Goal: Information Seeking & Learning: Learn about a topic

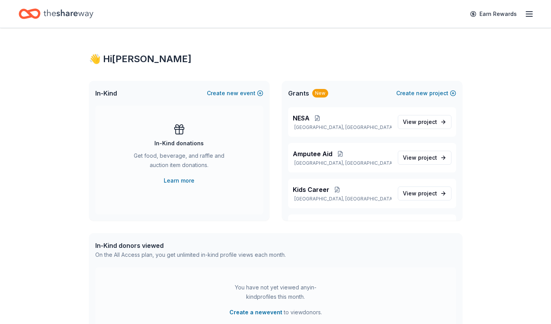
scroll to position [107, 0]
click at [312, 153] on span "Amputee Aid" at bounding box center [313, 152] width 40 height 9
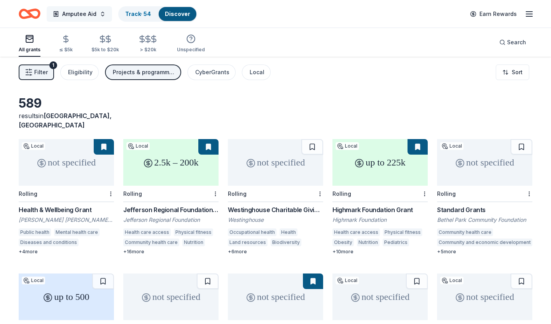
click at [84, 14] on span "Amputee Aid" at bounding box center [79, 13] width 34 height 9
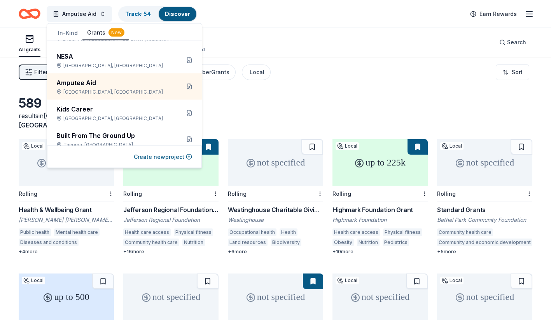
scroll to position [73, 0]
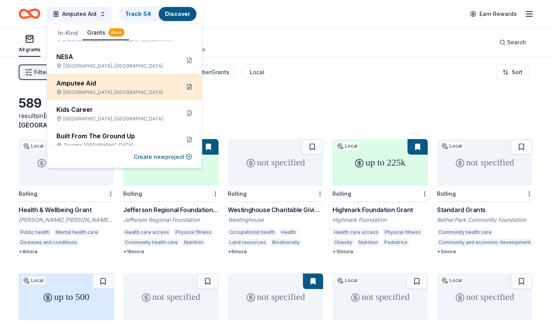
click at [183, 87] on button at bounding box center [189, 87] width 12 height 12
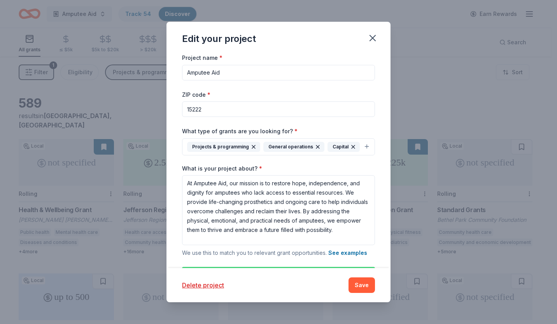
click at [218, 107] on input "15222" at bounding box center [278, 109] width 193 height 16
type input "1"
type input "19019"
click at [364, 285] on button "Save" at bounding box center [361, 286] width 26 height 16
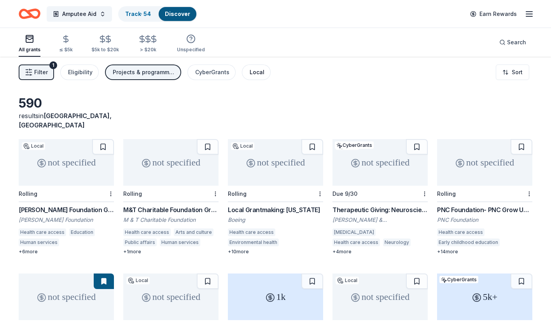
click at [255, 73] on div "Local" at bounding box center [257, 72] width 15 height 9
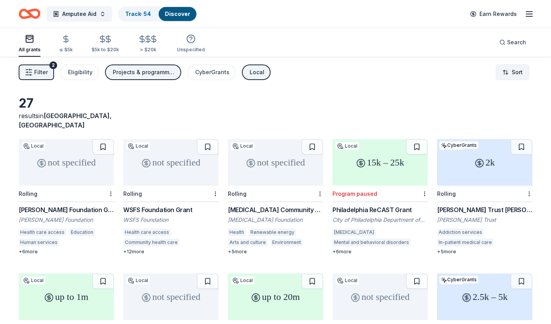
click at [512, 70] on html "Amputee Aid Track · 54 Discover Earn Rewards All grants ≤ $5k $5k to $20k > $20…" at bounding box center [275, 162] width 551 height 324
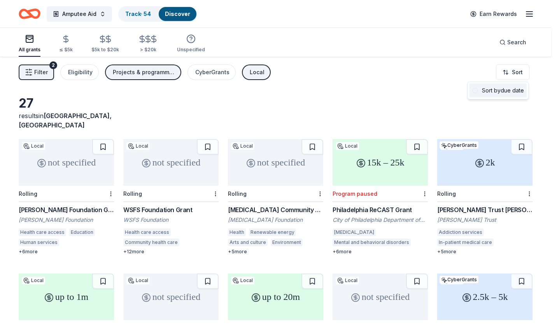
click at [498, 94] on div "Sort by due date" at bounding box center [498, 91] width 58 height 14
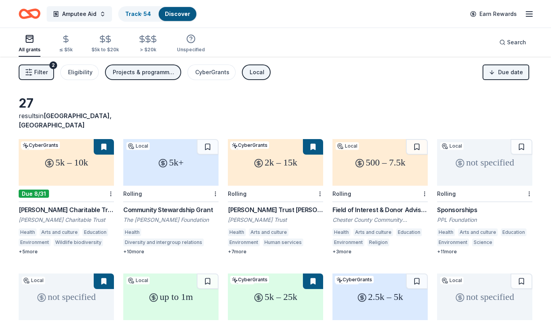
click at [145, 205] on div "Community Stewardship Grant" at bounding box center [170, 209] width 95 height 9
click at [360, 205] on div "Field of Interest & Donor Advised Funds" at bounding box center [379, 209] width 95 height 9
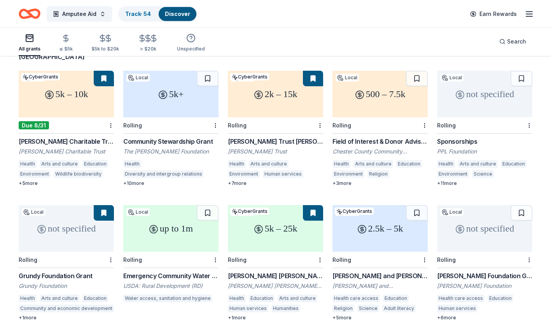
scroll to position [56, 0]
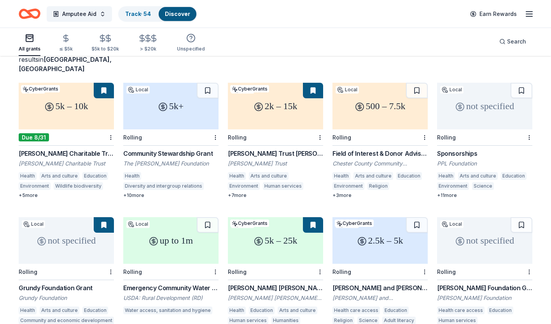
click at [463, 160] on div "PPL Foundation" at bounding box center [484, 164] width 95 height 8
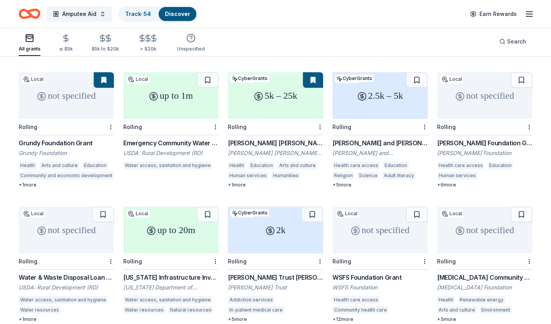
scroll to position [212, 0]
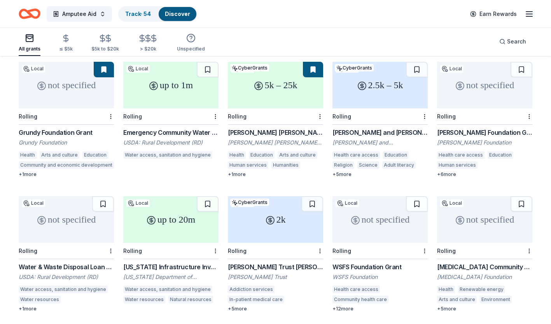
click at [469, 139] on div "Connelly Foundation" at bounding box center [484, 143] width 95 height 8
click at [521, 64] on button at bounding box center [521, 70] width 22 height 16
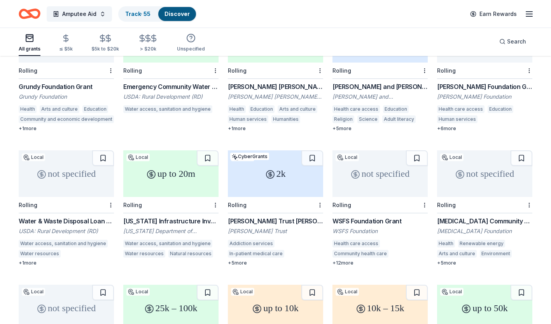
scroll to position [259, 0]
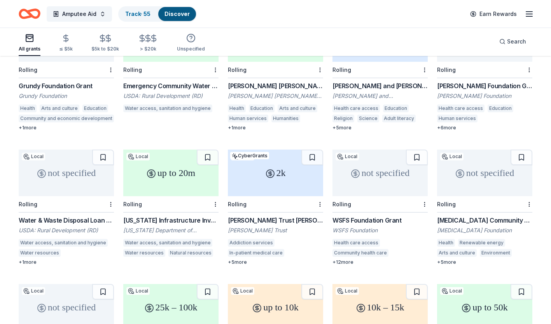
click at [240, 259] on div "+ 5 more" at bounding box center [275, 262] width 95 height 6
click at [357, 216] on div "WSFS Foundation Grant" at bounding box center [379, 220] width 95 height 9
click at [448, 216] on div "Exelon Community Grants Program" at bounding box center [484, 220] width 95 height 9
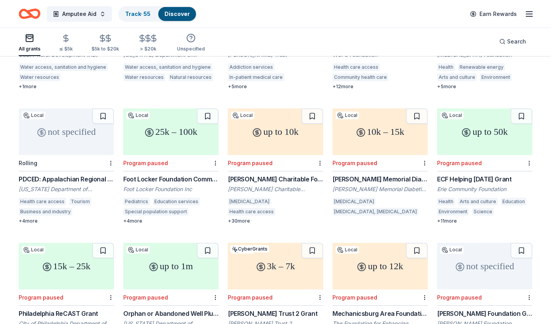
scroll to position [435, 0]
click at [70, 174] on div "PDCED: Appalachian Regional Commission Grant" at bounding box center [66, 178] width 95 height 9
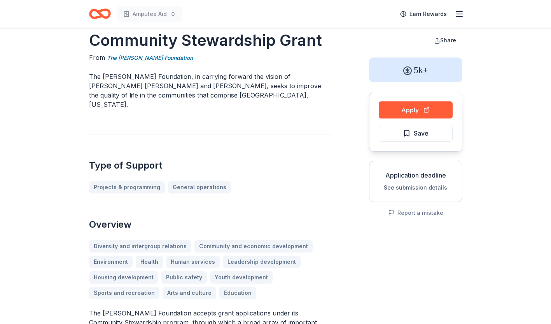
scroll to position [16, 0]
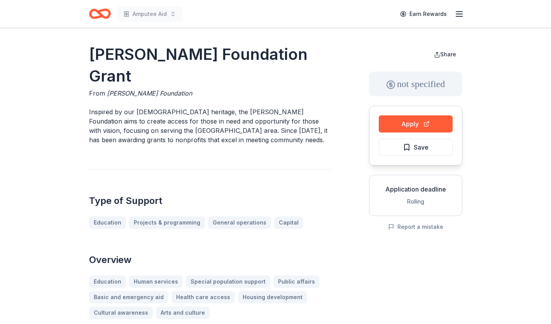
click at [266, 107] on p "Inspired by our Catholic heritage, the Connelly Foundation aims to create acces…" at bounding box center [210, 125] width 243 height 37
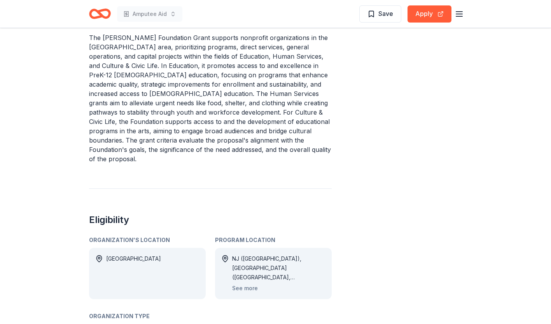
scroll to position [311, 0]
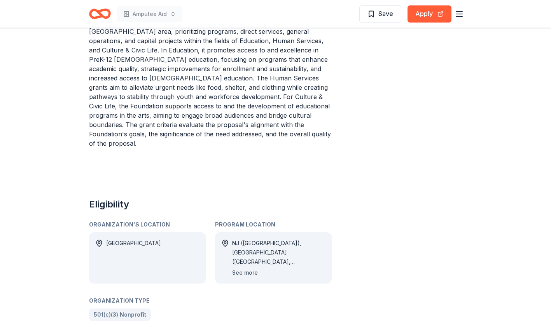
click at [250, 268] on button "See more" at bounding box center [245, 272] width 26 height 9
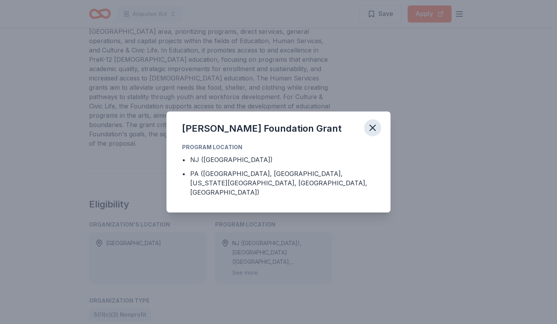
click at [373, 126] on button "button" at bounding box center [372, 127] width 17 height 17
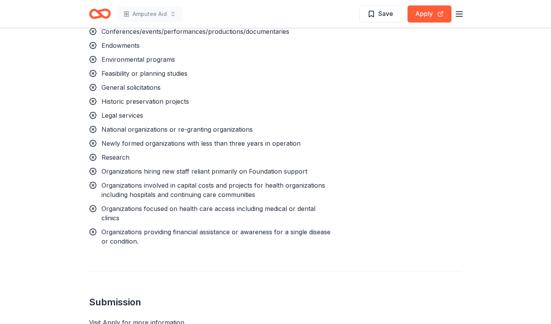
scroll to position [731, 0]
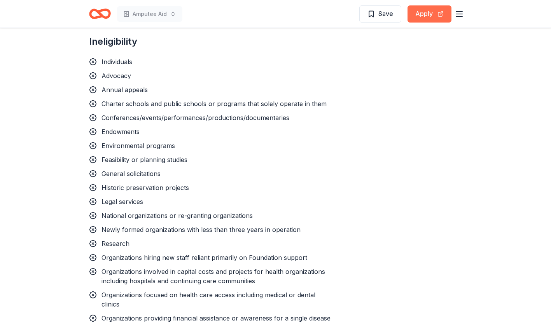
click at [430, 14] on button "Apply" at bounding box center [429, 13] width 44 height 17
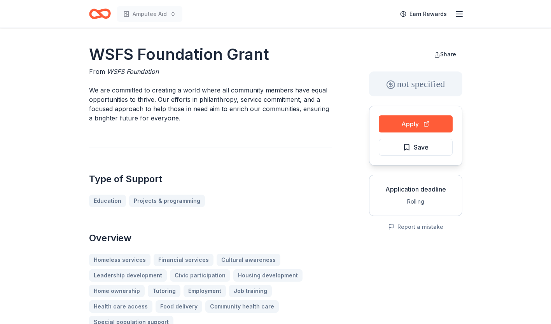
click at [184, 104] on p "We are committed to creating a world where all community members have equal opp…" at bounding box center [210, 104] width 243 height 37
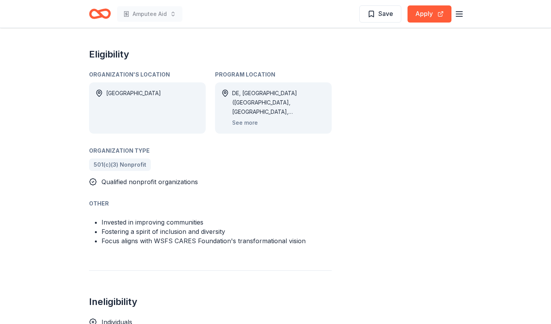
scroll to position [451, 0]
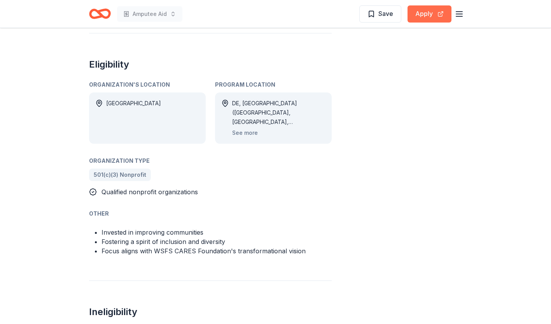
click at [424, 20] on button "Apply" at bounding box center [429, 13] width 44 height 17
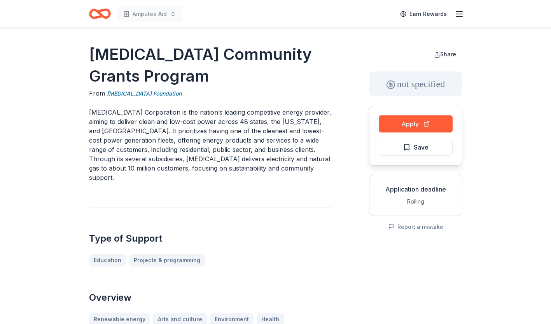
click at [253, 127] on p "Exelon Corporation is the nation’s leading competitive energy provider, aiming …" at bounding box center [210, 145] width 243 height 75
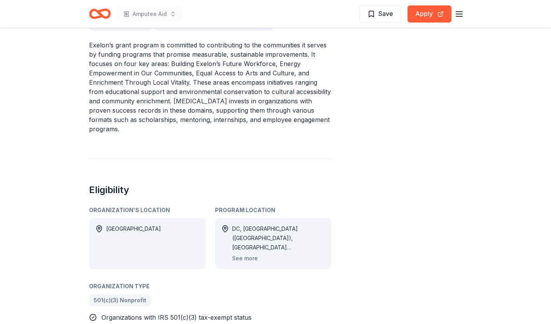
scroll to position [327, 0]
click at [252, 253] on button "See more" at bounding box center [245, 257] width 26 height 9
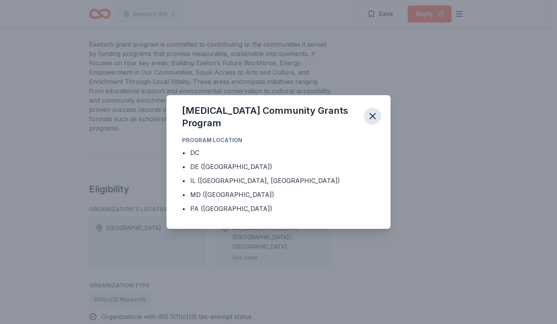
click at [373, 114] on icon "button" at bounding box center [372, 116] width 11 height 11
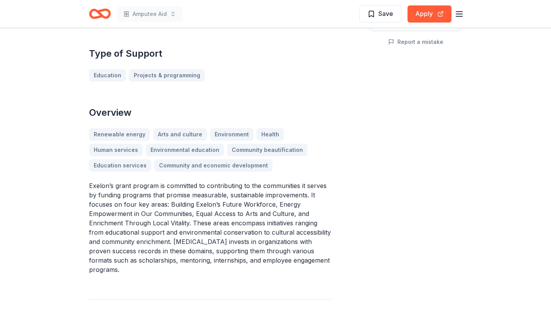
scroll to position [171, 0]
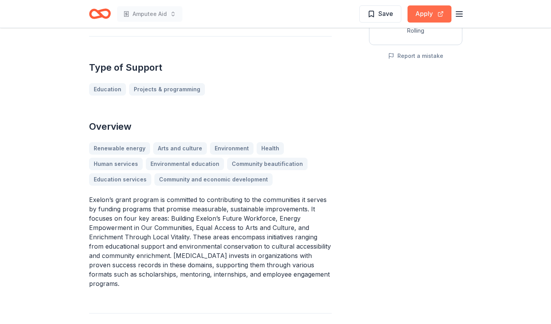
click at [427, 16] on button "Apply" at bounding box center [429, 13] width 44 height 17
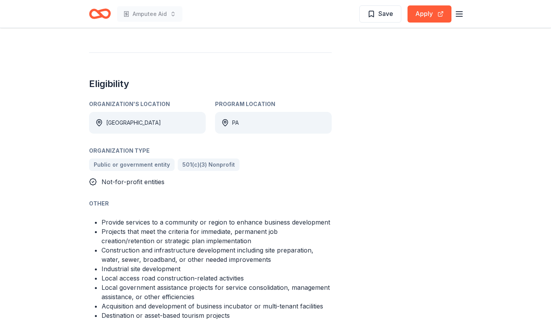
scroll to position [358, 0]
